Goal: Task Accomplishment & Management: Complete application form

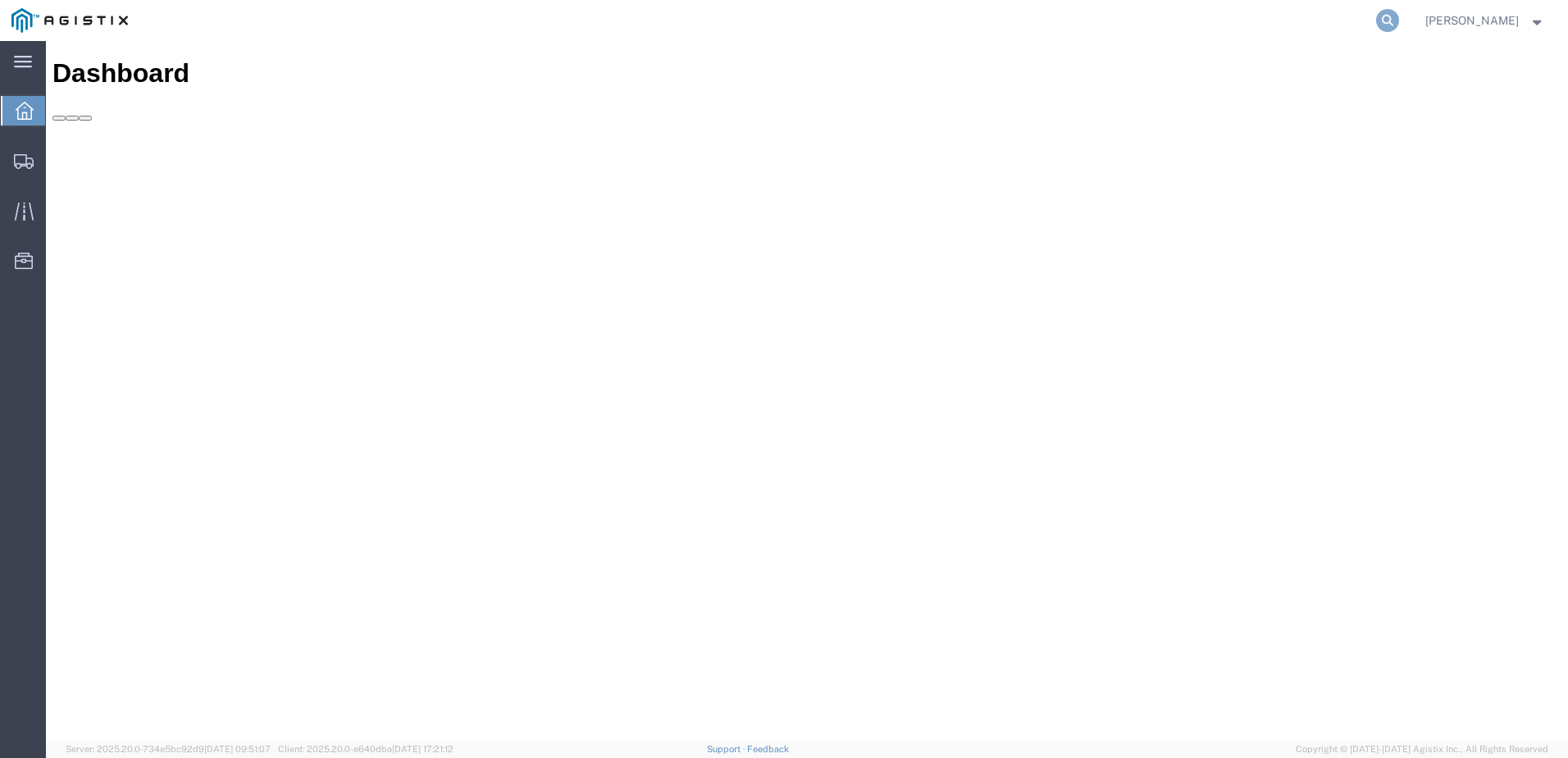
click at [1399, 20] on icon at bounding box center [1387, 20] width 23 height 23
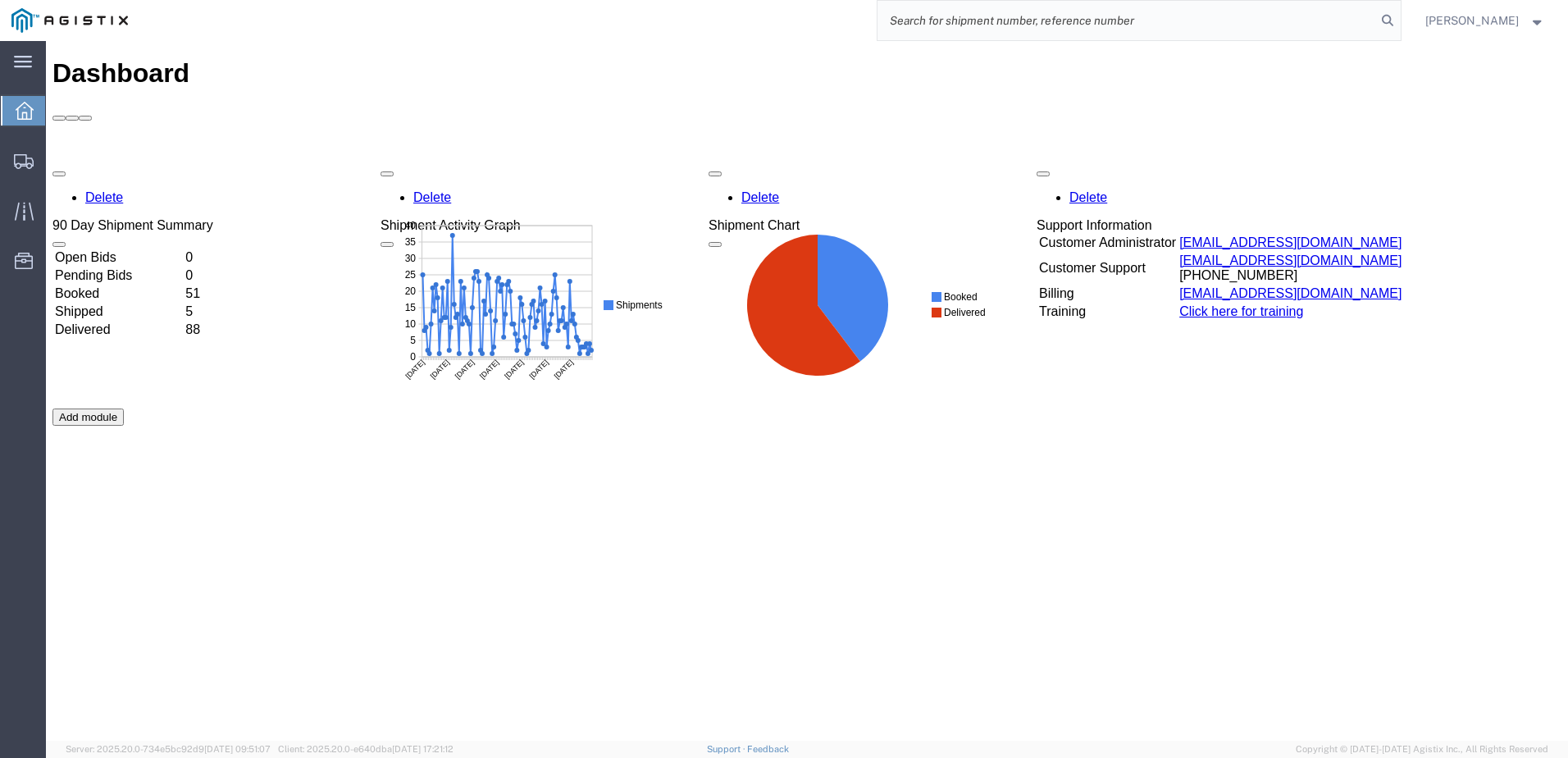
click at [1039, 19] on input "search" at bounding box center [1127, 20] width 499 height 39
paste input "529483930"
type input "529483930"
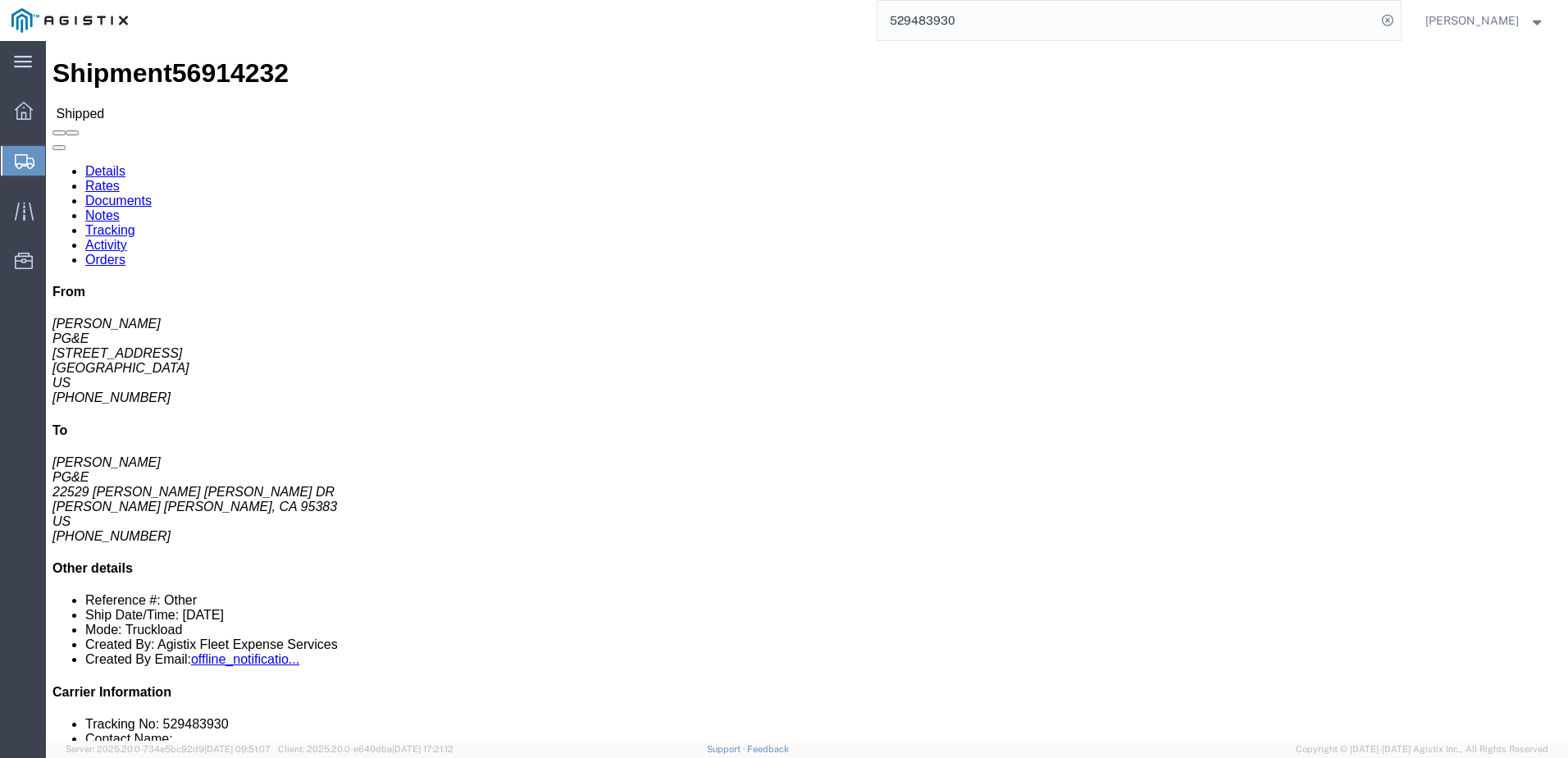
click link "Documents"
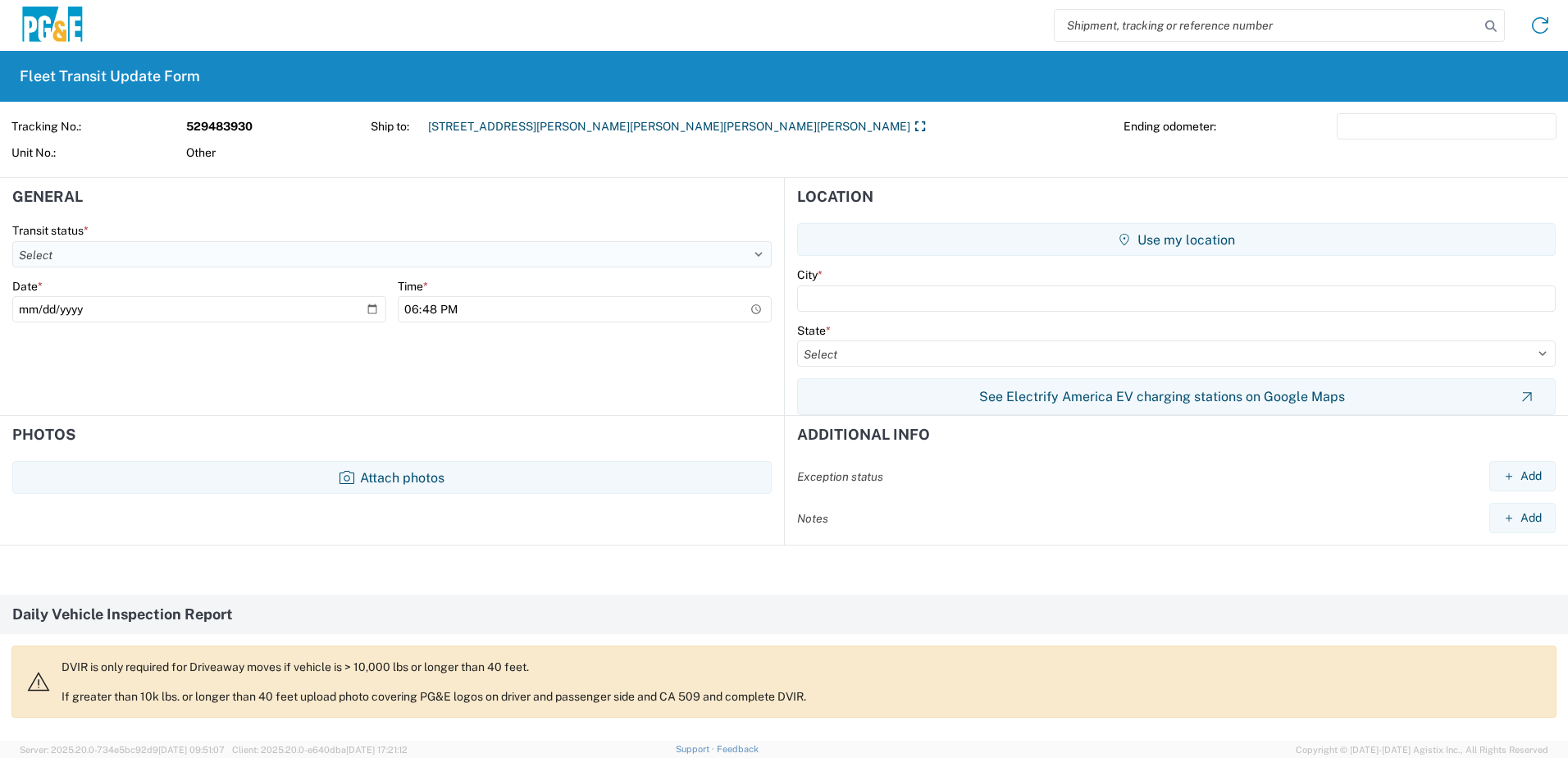
click at [133, 248] on select "Select Delivered Picked Up" at bounding box center [391, 254] width 759 height 26
select select "DELIVRED"
click at [12, 241] on select "Select Delivered Picked Up" at bounding box center [391, 254] width 759 height 26
click at [150, 307] on input "[DATE]" at bounding box center [199, 309] width 374 height 26
click at [372, 310] on input "[DATE]" at bounding box center [199, 309] width 374 height 26
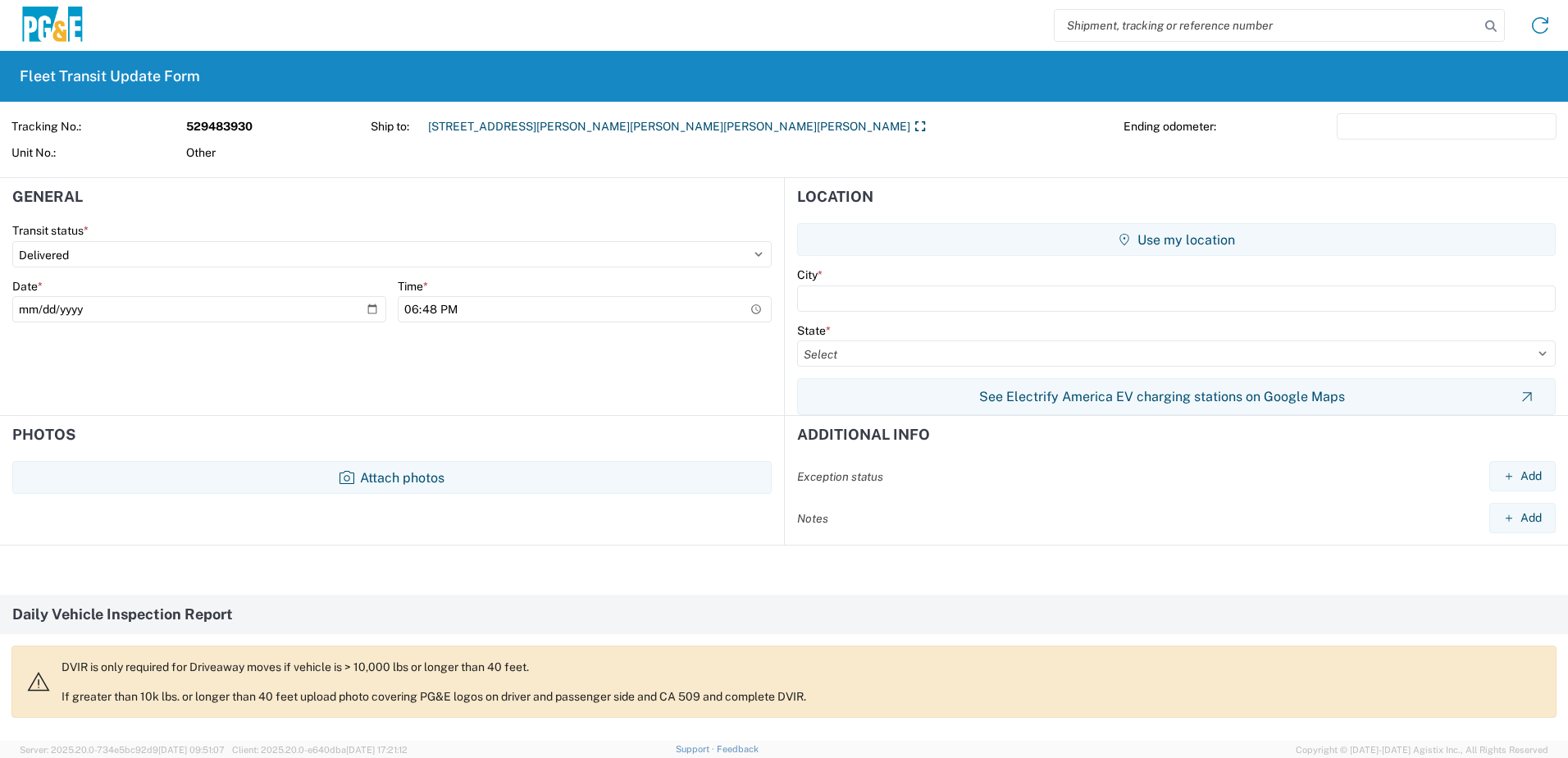
type input "[DATE]"
click at [516, 307] on input "18:48" at bounding box center [585, 309] width 374 height 26
type input "14:48"
click at [860, 302] on input "text" at bounding box center [1176, 298] width 759 height 26
type input "[PERSON_NAME] [PERSON_NAME]"
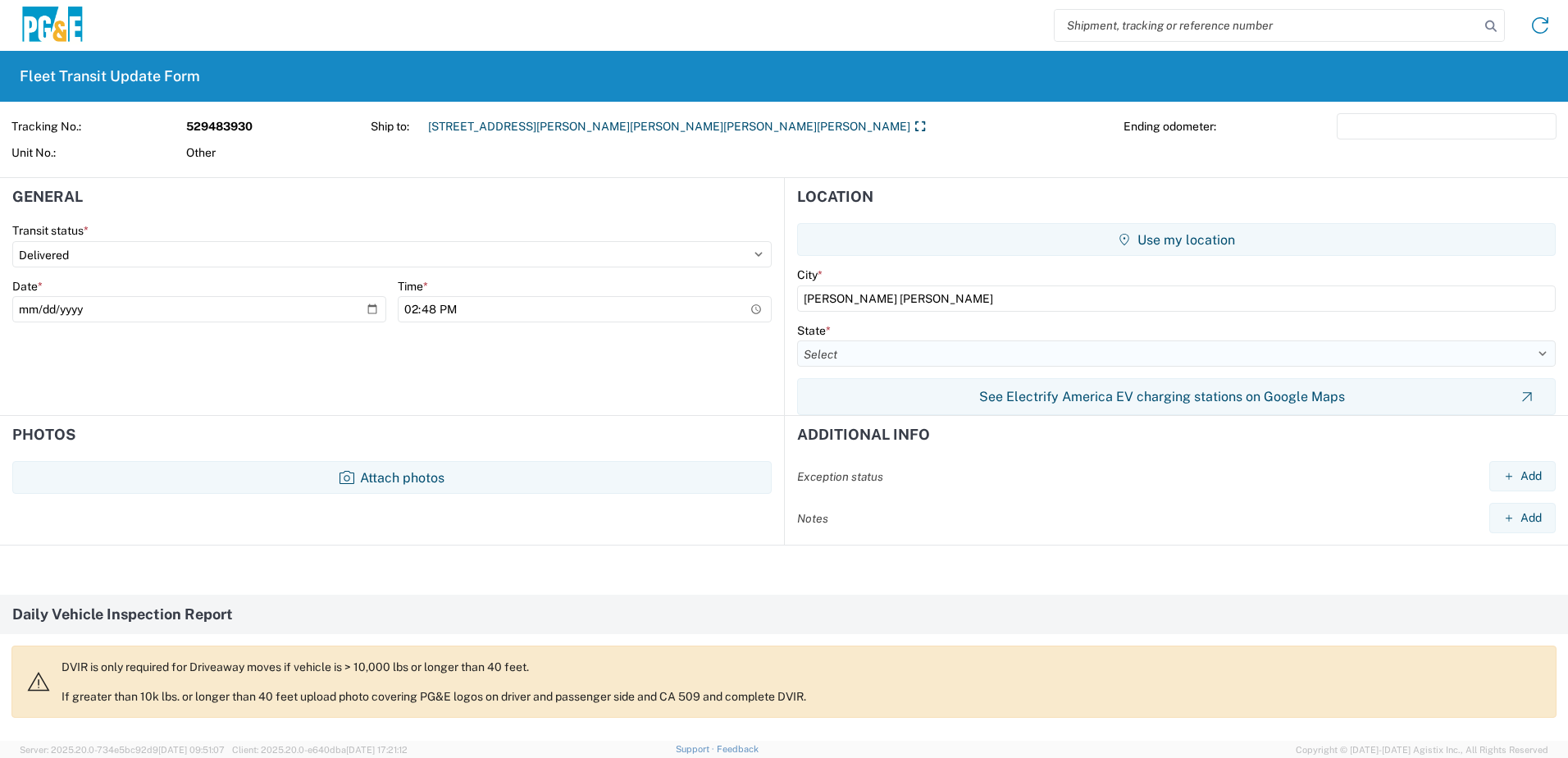
click at [859, 361] on select "Select [US_STATE] [US_STATE] [US_STATE] [US_STATE] Armed Forces Americas Armed …" at bounding box center [1176, 353] width 759 height 26
select select "CA"
click at [797, 340] on select "Select [US_STATE] [US_STATE] [US_STATE] [US_STATE] Armed Forces Americas Armed …" at bounding box center [1176, 353] width 759 height 26
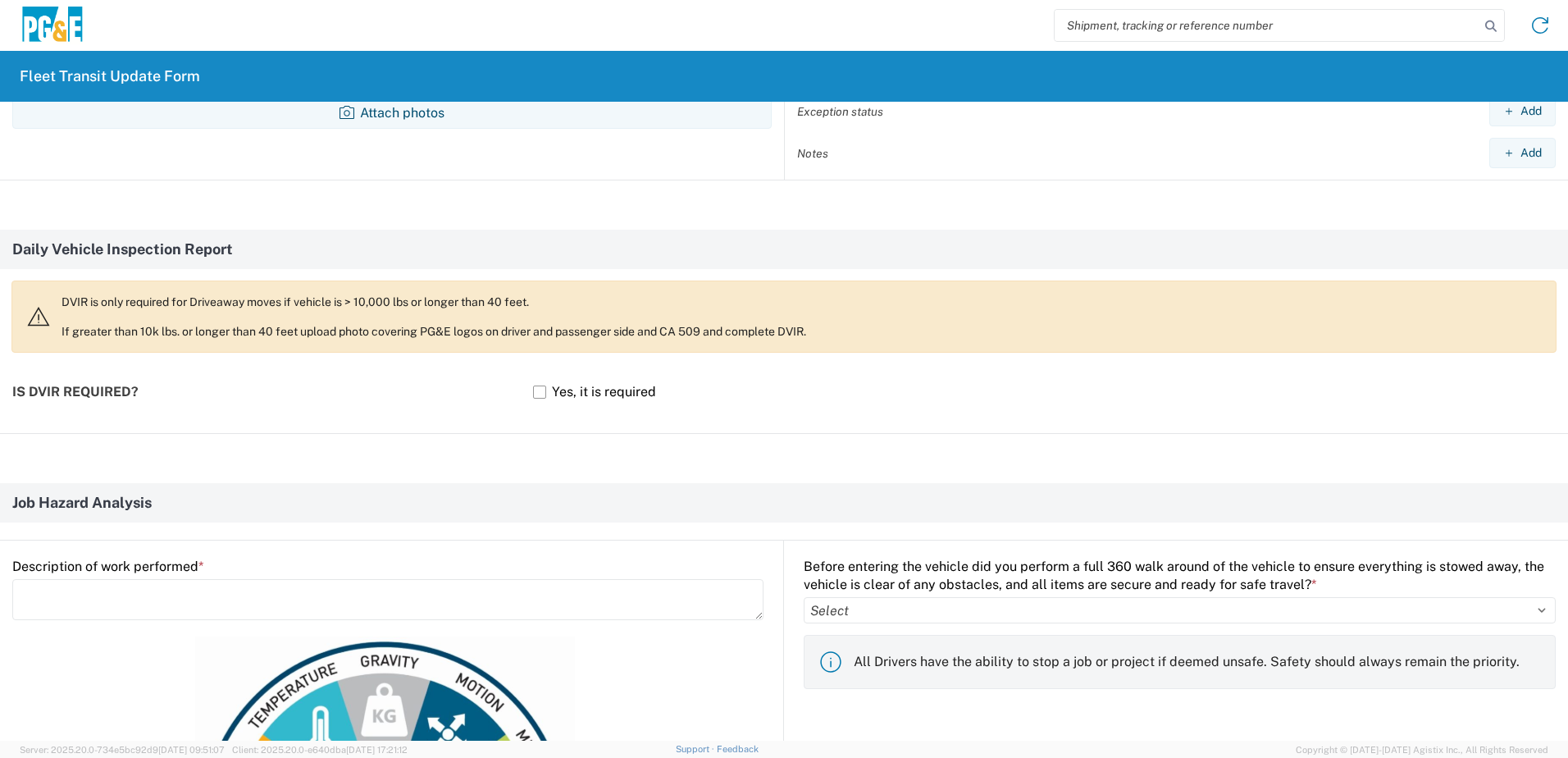
scroll to position [410, 0]
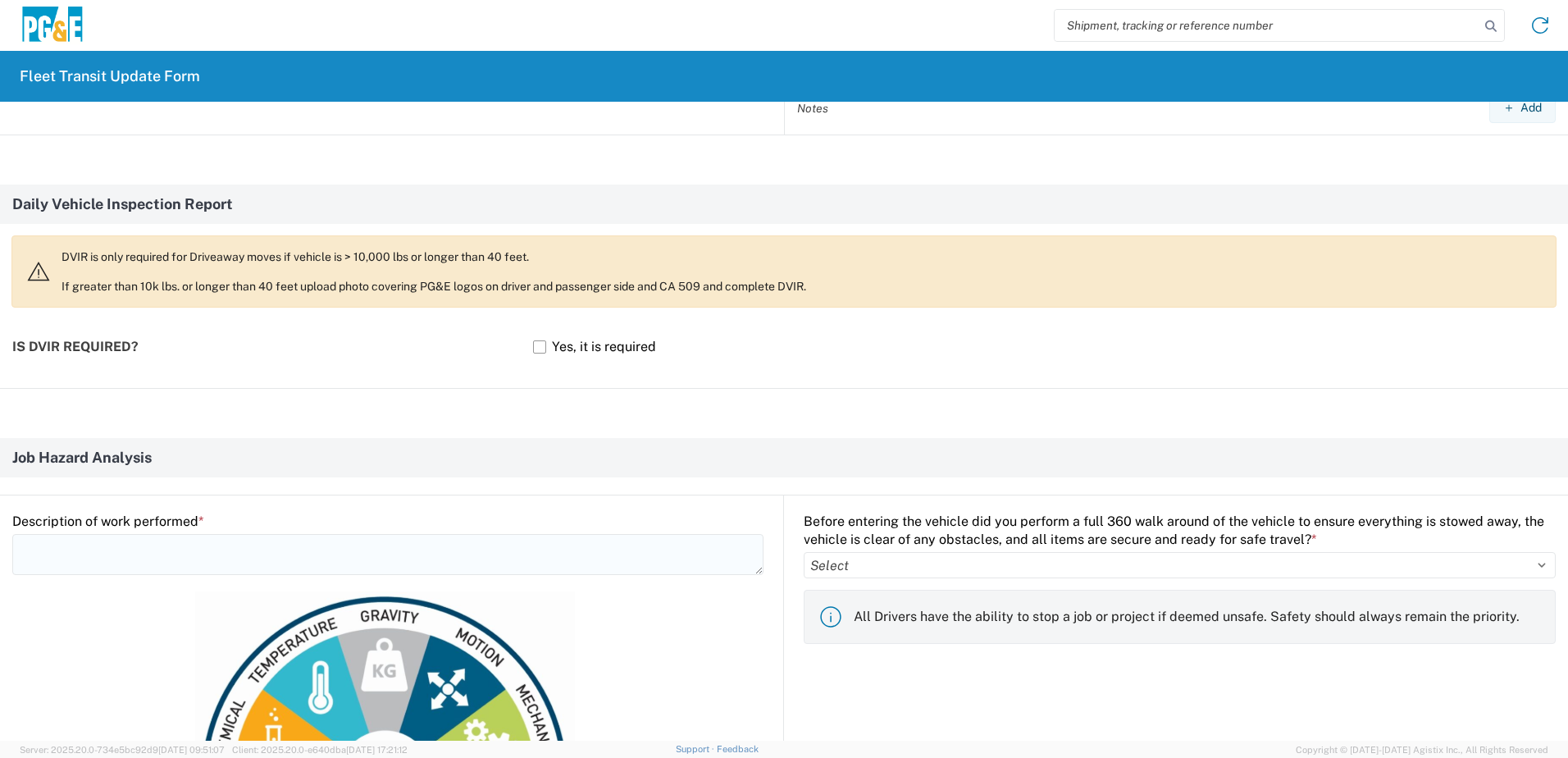
click at [97, 545] on textarea at bounding box center [387, 554] width 751 height 41
type textarea "Provide bucket for pole work"
click at [919, 566] on select "Select Yes No" at bounding box center [1180, 565] width 752 height 26
select select "yes"
click at [804, 552] on select "Select Yes No" at bounding box center [1180, 565] width 752 height 26
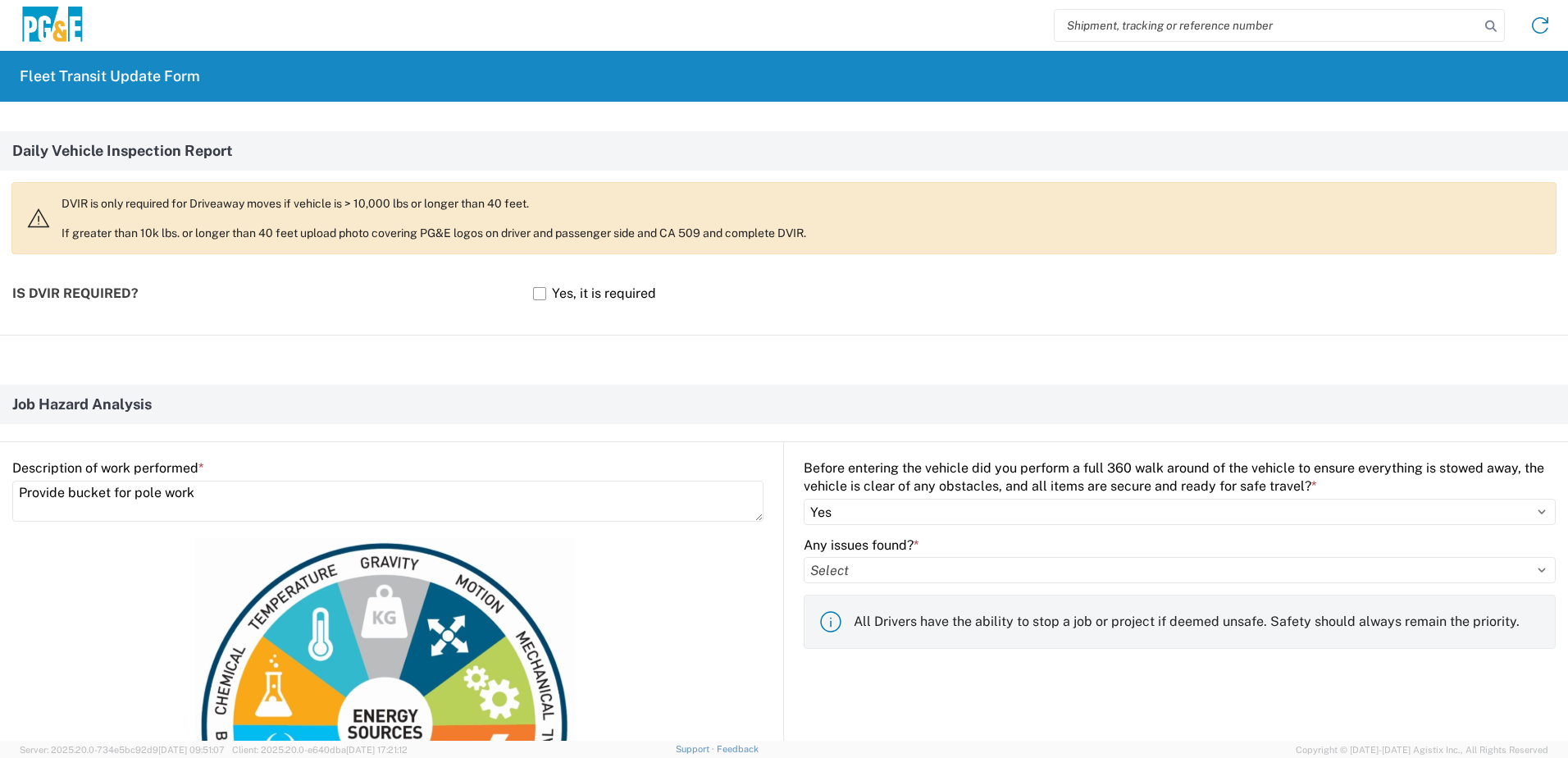
scroll to position [492, 0]
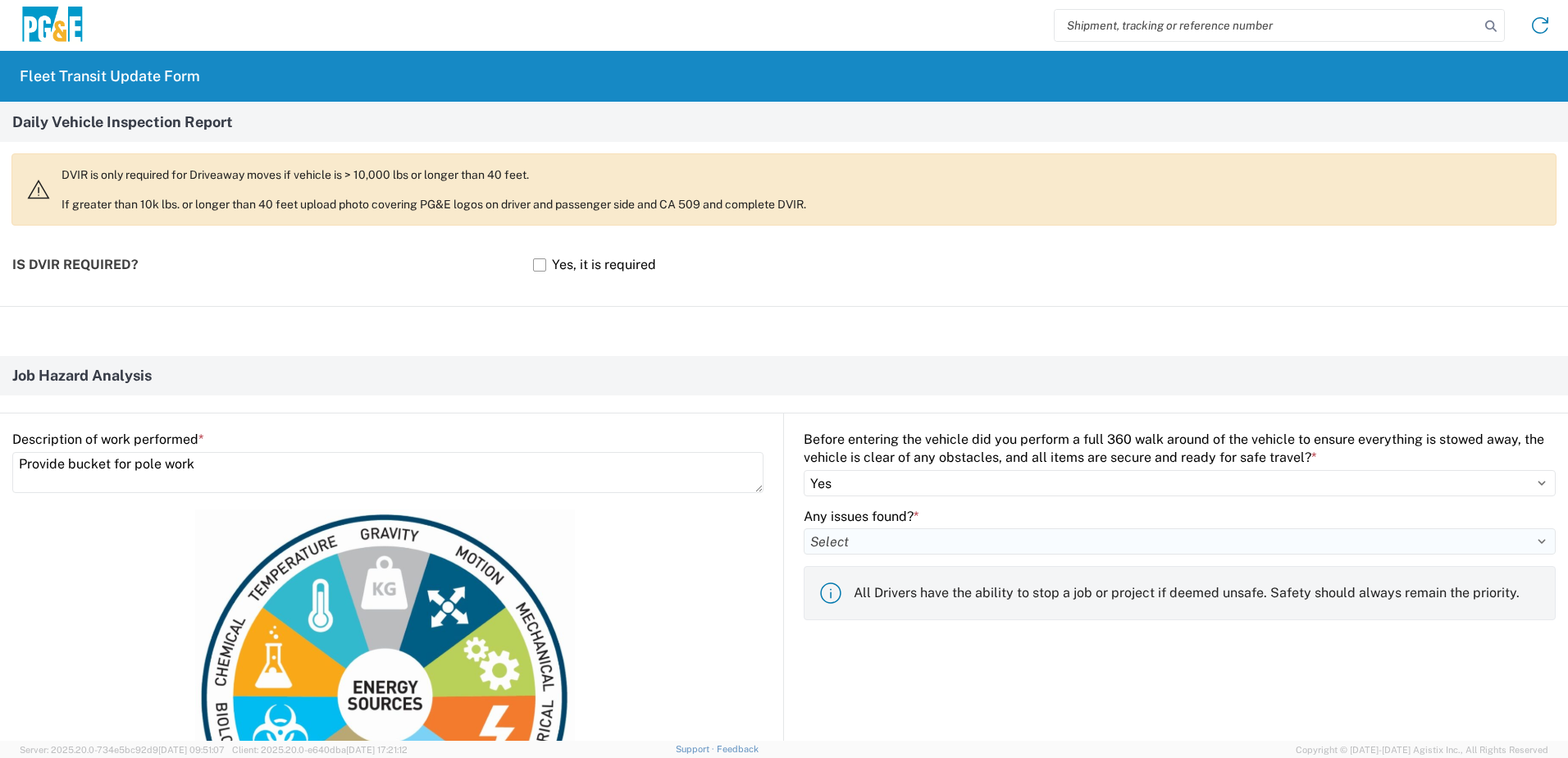
click at [857, 535] on select "Select Yes No" at bounding box center [1180, 541] width 752 height 26
select select "no"
click at [804, 528] on select "Select Yes No" at bounding box center [1180, 541] width 752 height 26
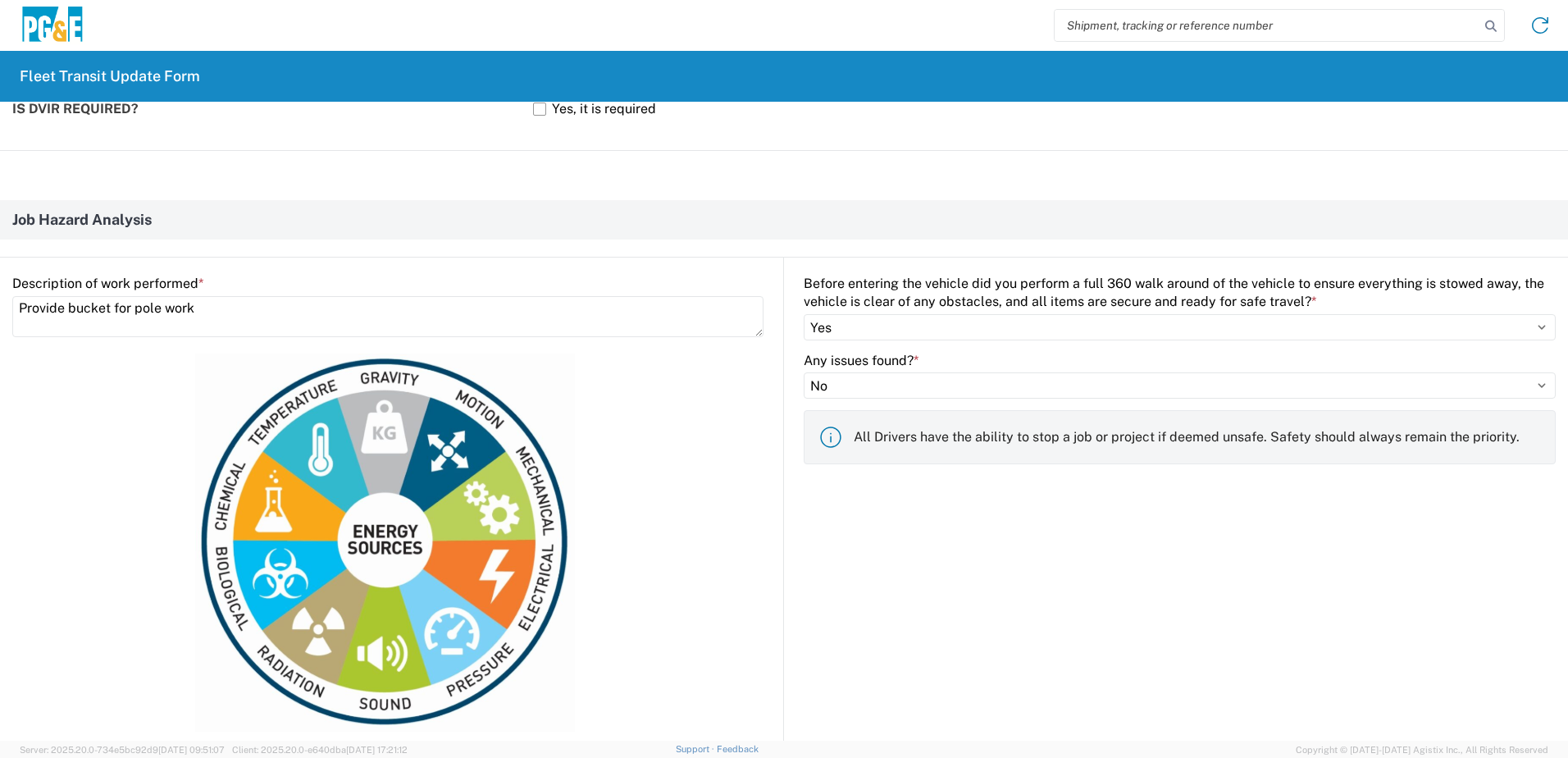
scroll to position [820, 0]
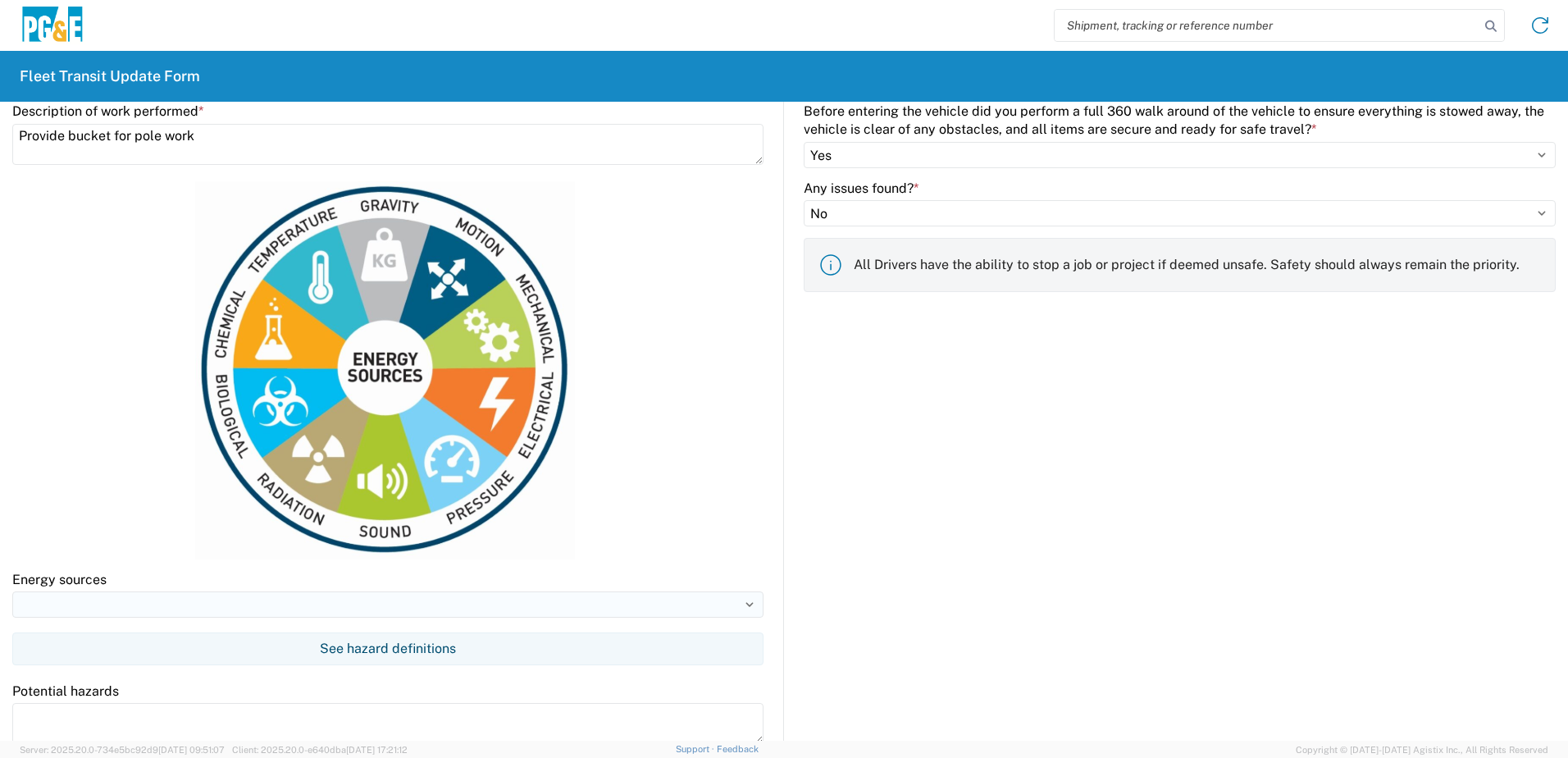
drag, startPoint x: 32, startPoint y: 598, endPoint x: 102, endPoint y: 604, distance: 69.9
click at [96, 604] on input at bounding box center [387, 604] width 751 height 26
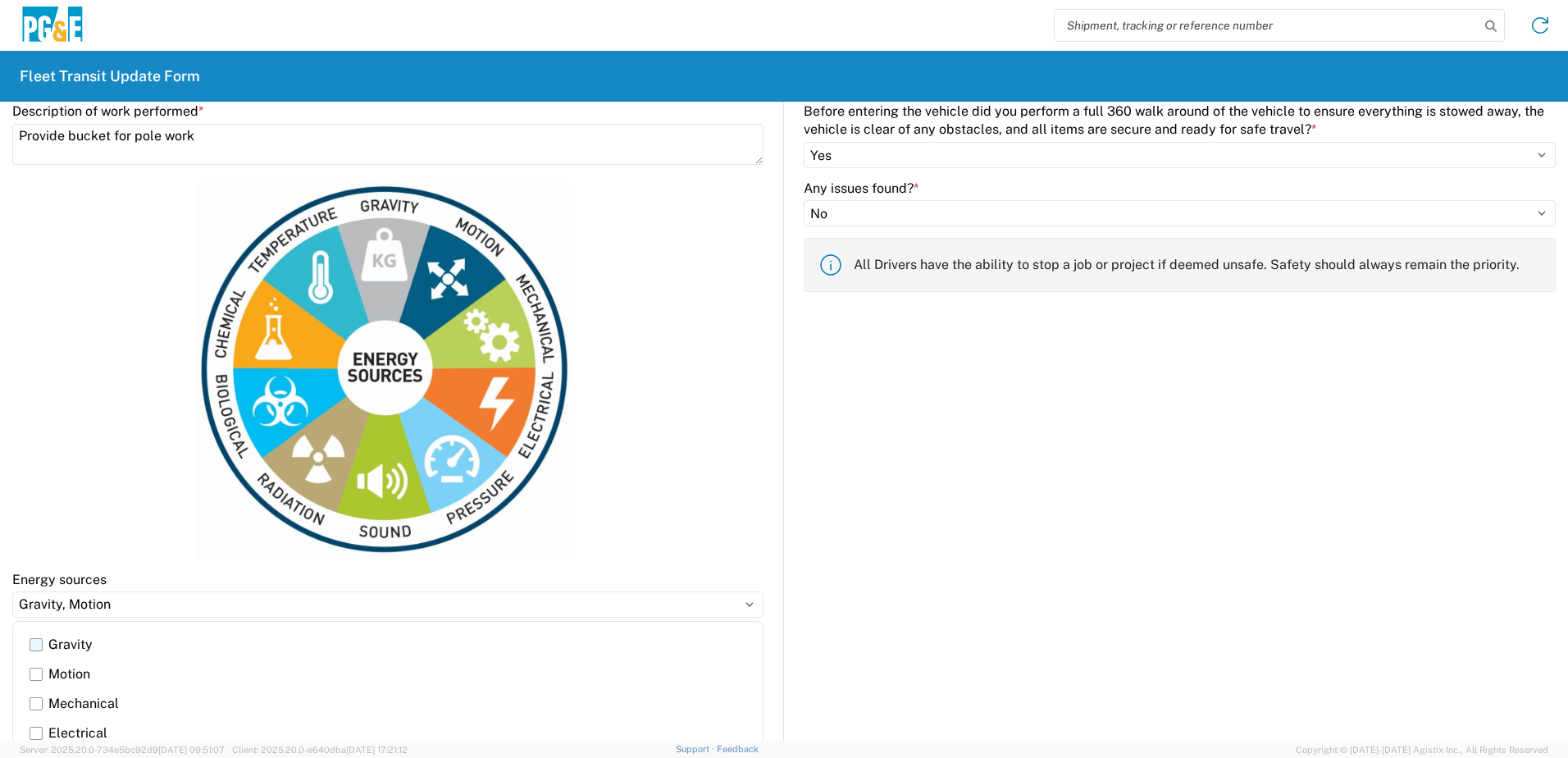
click at [33, 647] on label "Gravity" at bounding box center [388, 645] width 717 height 30
click at [0, 0] on input "Gravity" at bounding box center [0, 0] width 0 height 0
click at [37, 674] on label "Motion" at bounding box center [388, 674] width 717 height 30
click at [0, 0] on input "Motion" at bounding box center [0, 0] width 0 height 0
type input "Gravity, Motion"
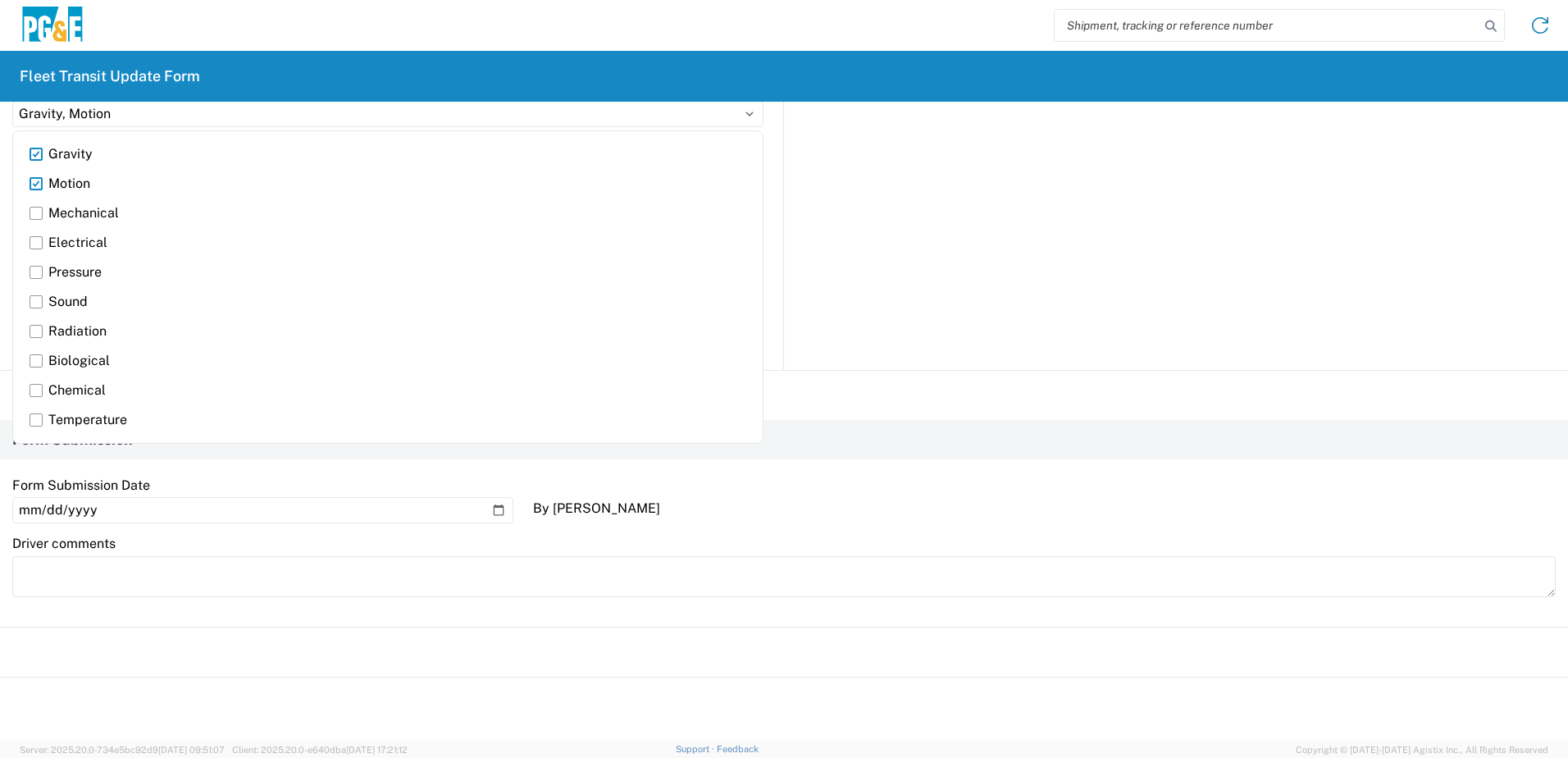
scroll to position [1312, 0]
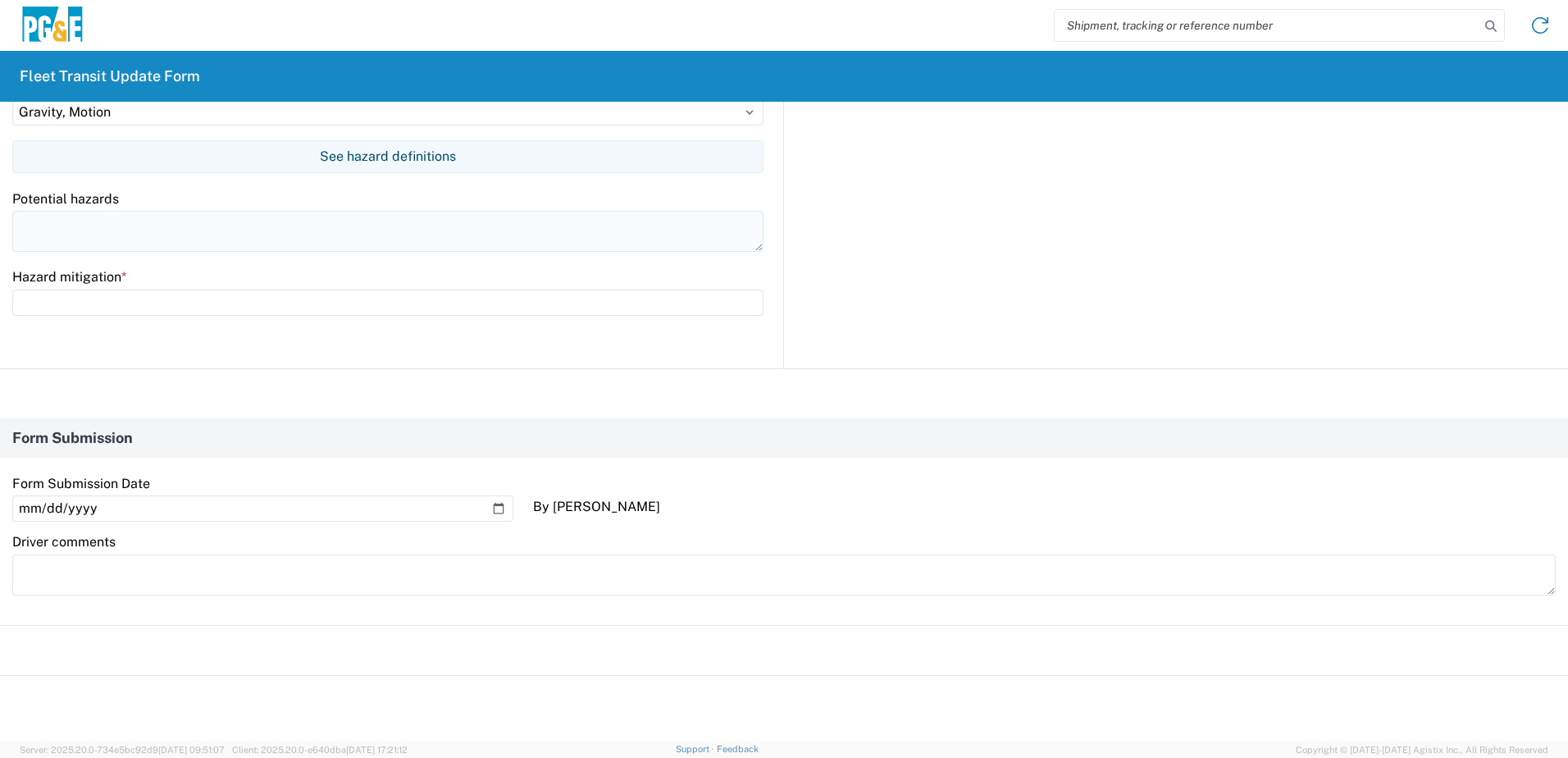
click at [189, 241] on textarea at bounding box center [387, 231] width 751 height 41
type textarea "Moving equipment & overhead work/falling objects"
click at [170, 306] on input "text" at bounding box center [387, 302] width 751 height 26
drag, startPoint x: 347, startPoint y: 305, endPoint x: 98, endPoint y: 300, distance: 248.5
click at [103, 303] on input "Wear PPE, use a spotter & stay out of the bite" at bounding box center [387, 302] width 751 height 26
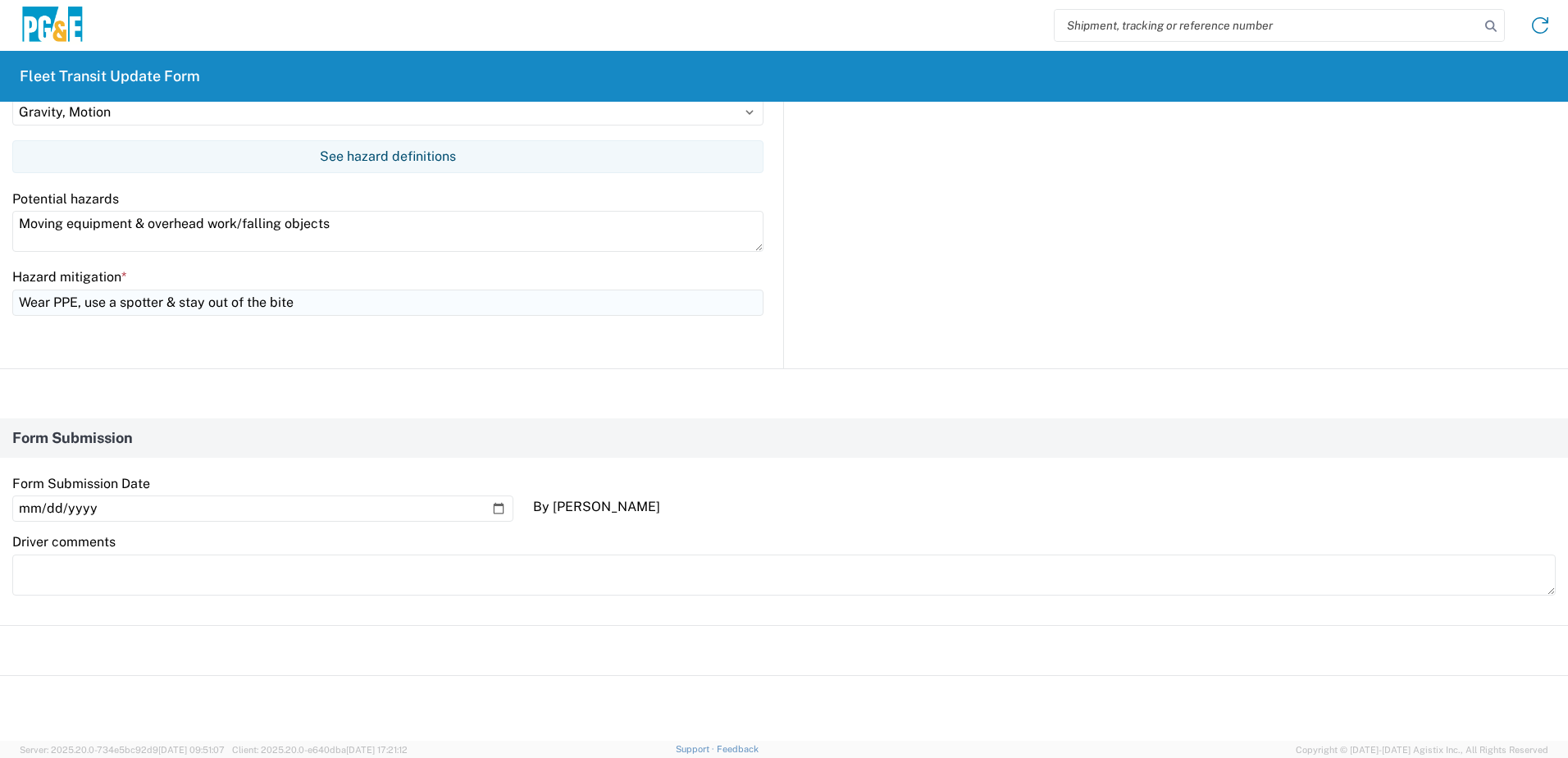
click at [162, 300] on input "Wear PPE, use a spotter & stay out of the bite" at bounding box center [387, 302] width 751 height 26
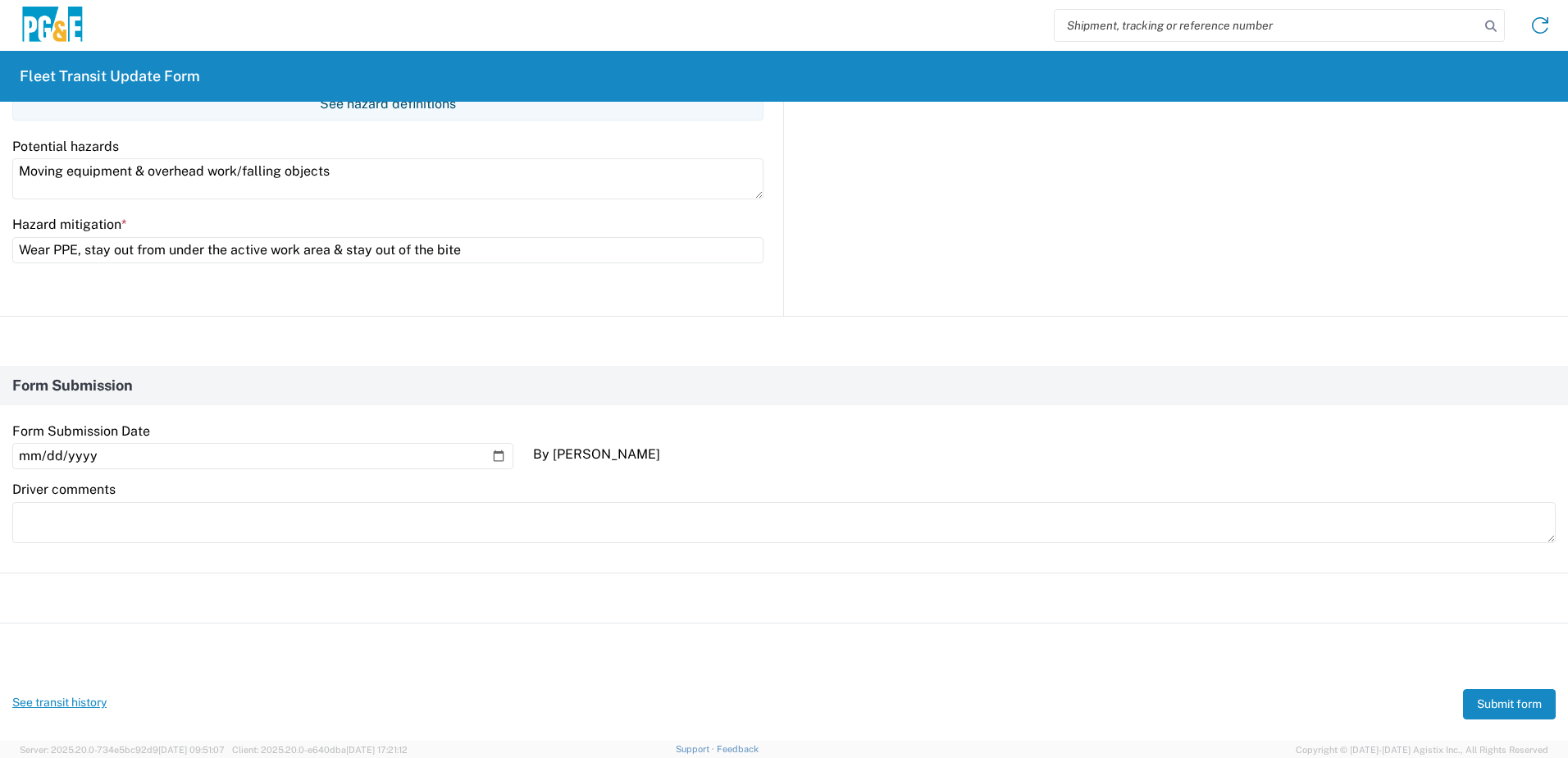
scroll to position [1388, 0]
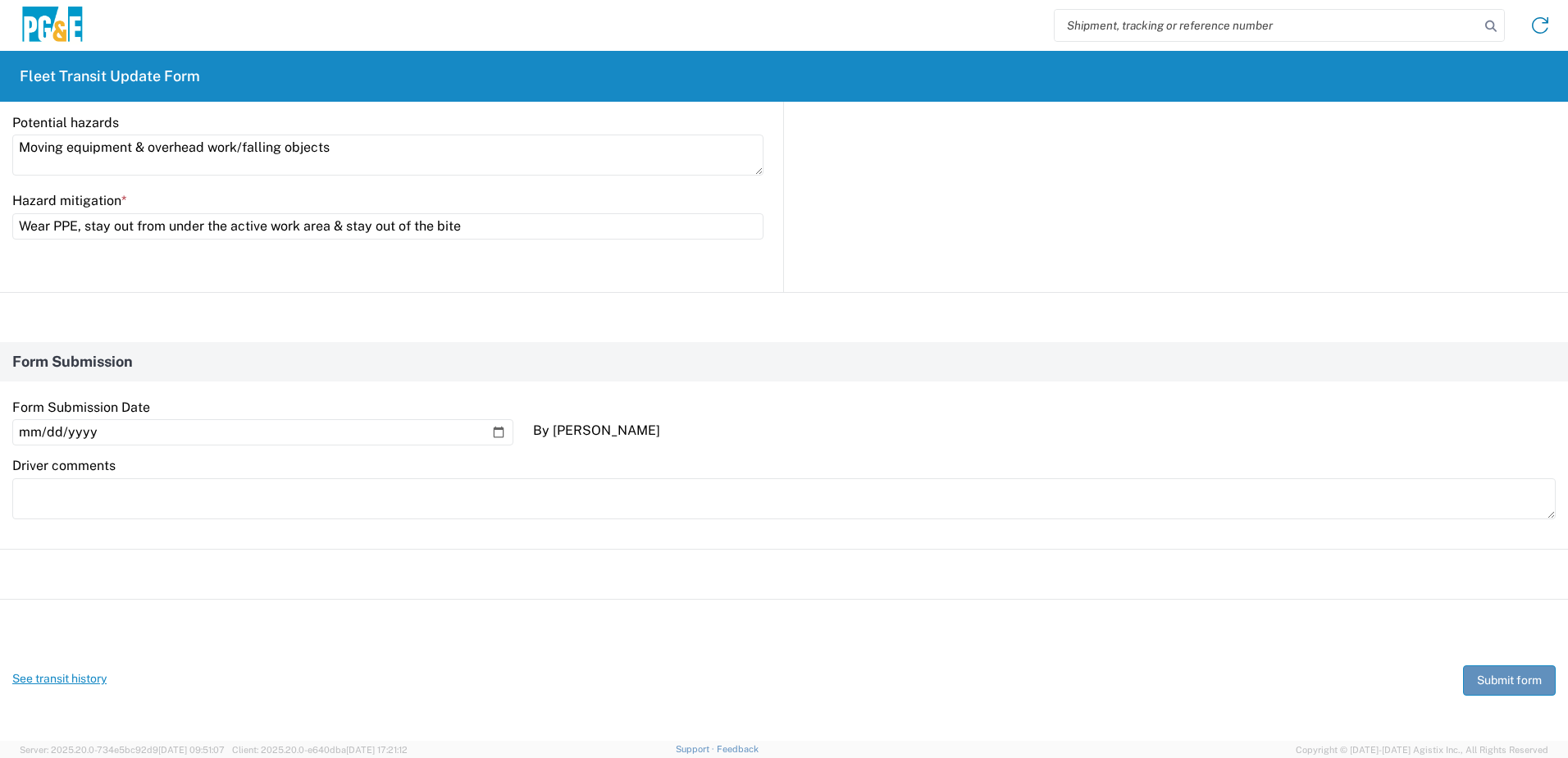
type input "Wear PPE, stay out from under the active work area & stay out of the bite"
click at [1475, 674] on button "Submit form" at bounding box center [1509, 680] width 93 height 30
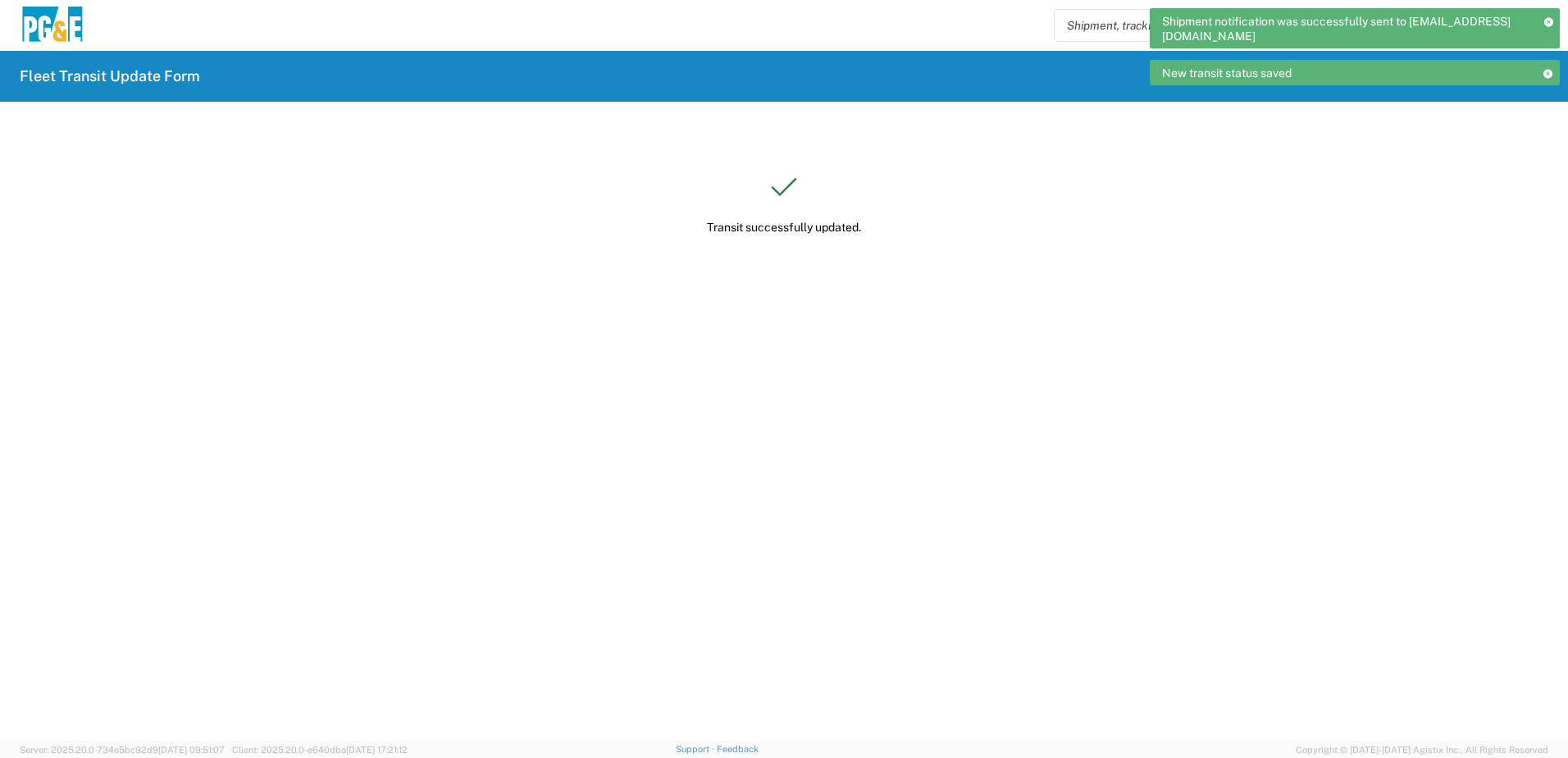
scroll to position [0, 0]
